Goal: Subscribe to service/newsletter

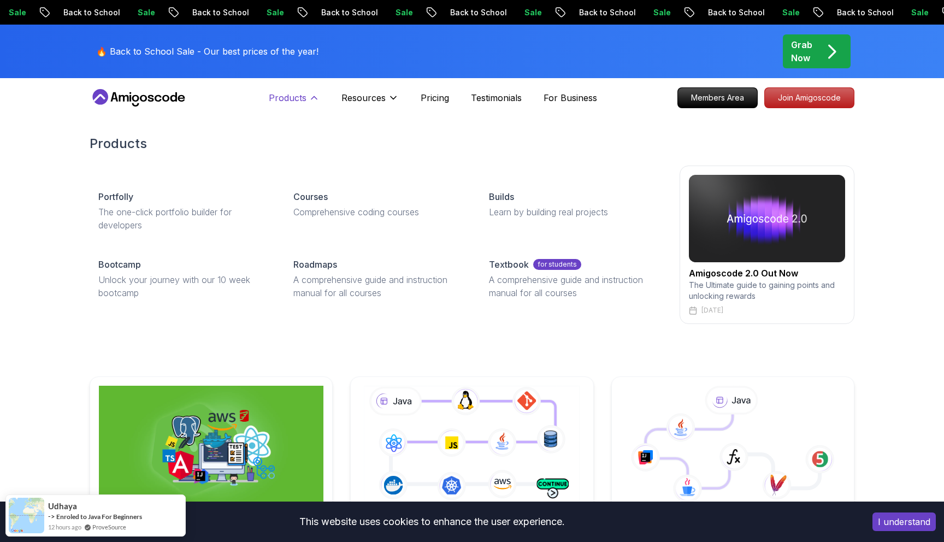
click at [302, 103] on p "Products" at bounding box center [288, 97] width 38 height 13
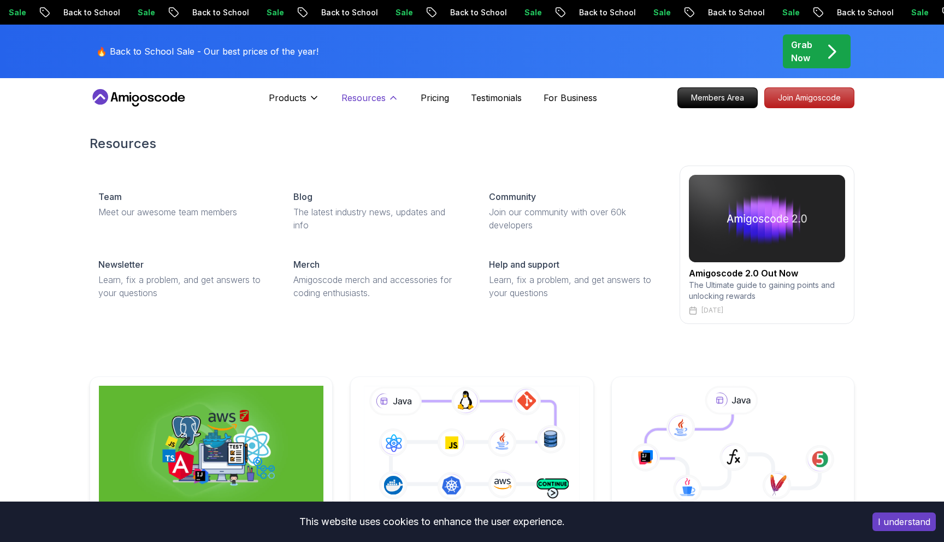
click at [377, 100] on p "Resources" at bounding box center [363, 97] width 44 height 13
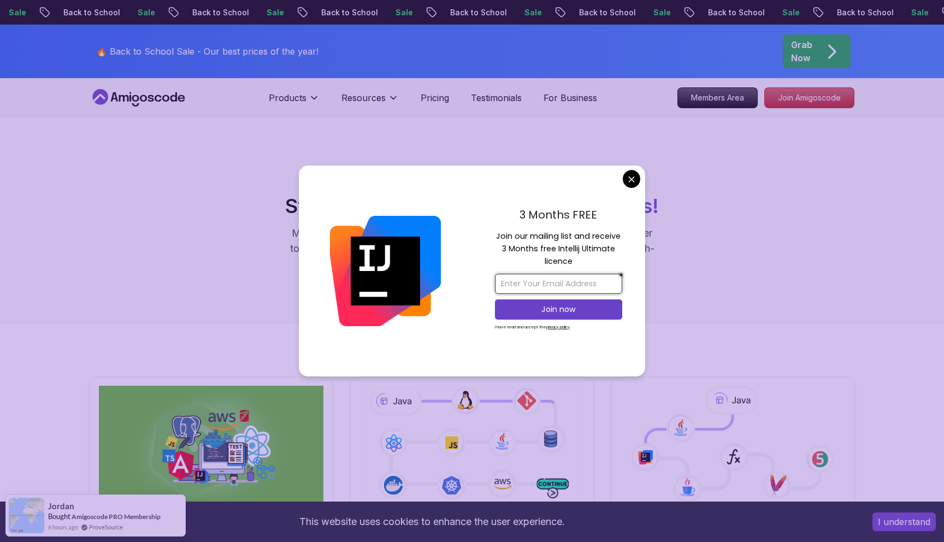
click at [561, 279] on input "email" at bounding box center [558, 284] width 127 height 20
type input "[EMAIL_ADDRESS][DOMAIN_NAME]"
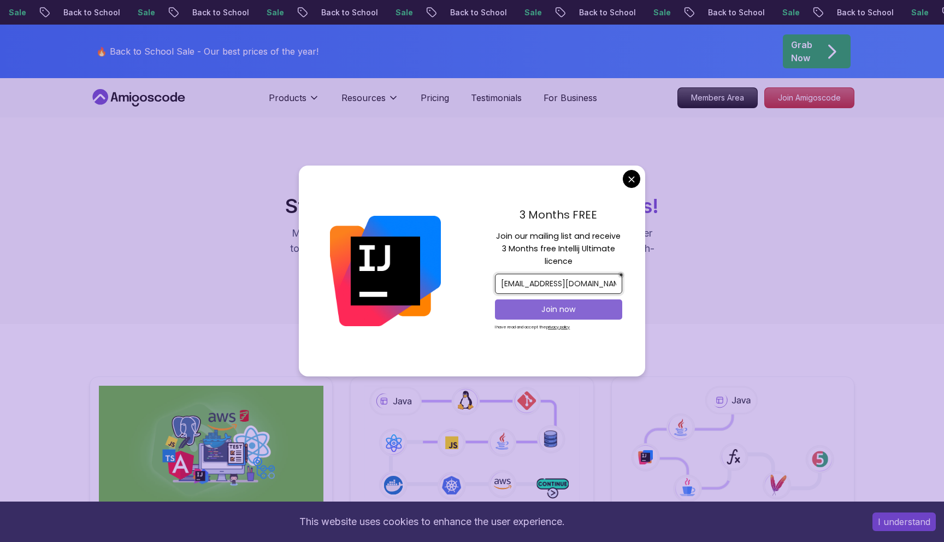
click at [564, 311] on p "Join now" at bounding box center [558, 309] width 103 height 11
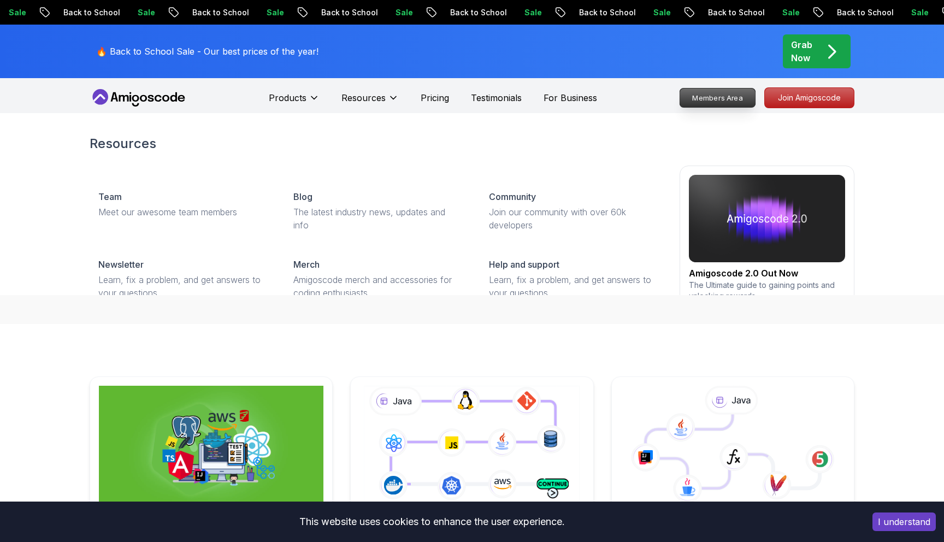
click at [699, 93] on p "Members Area" at bounding box center [717, 97] width 75 height 19
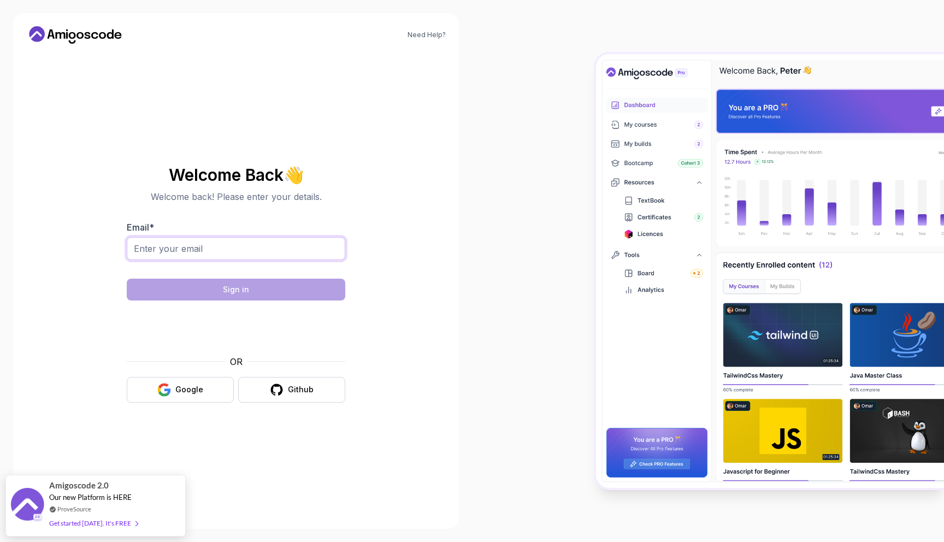
click at [187, 248] on input "Email *" at bounding box center [236, 248] width 218 height 23
type input "[EMAIL_ADDRESS][DOMAIN_NAME]"
